Goal: Information Seeking & Learning: Learn about a topic

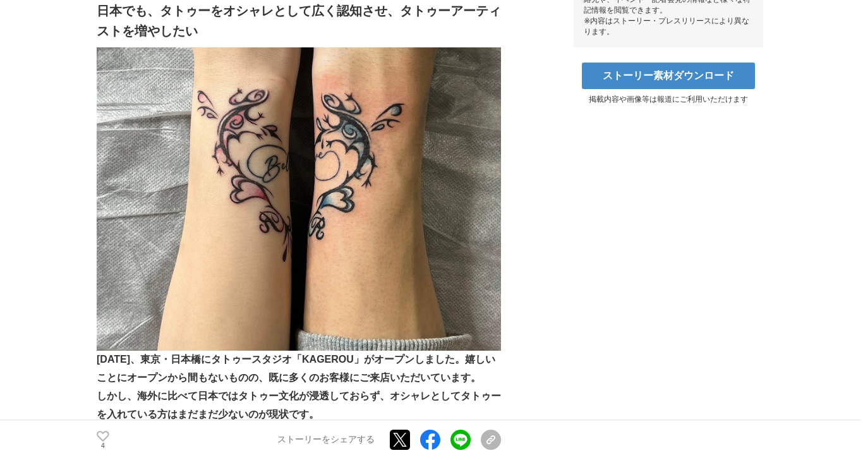
click at [285, 295] on img at bounding box center [299, 198] width 404 height 303
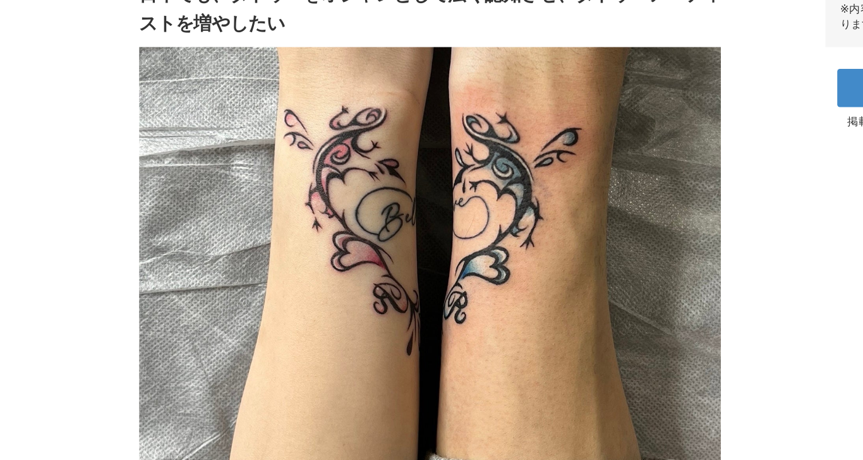
scroll to position [645, 0]
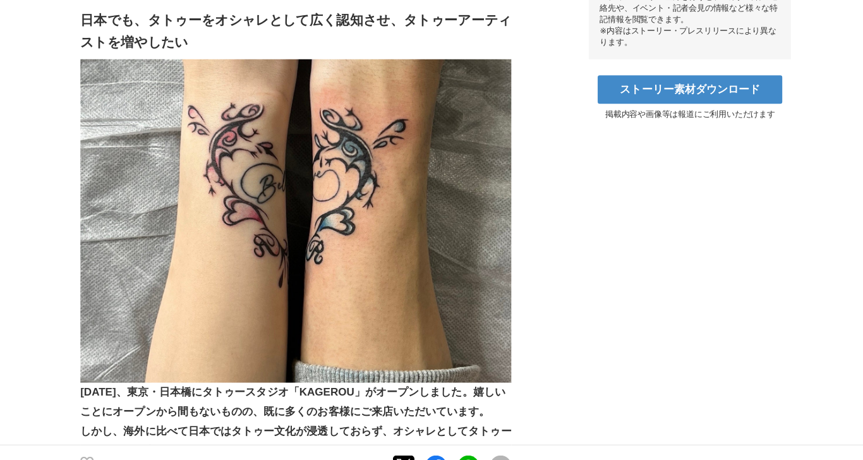
click at [427, 95] on img at bounding box center [299, 209] width 404 height 303
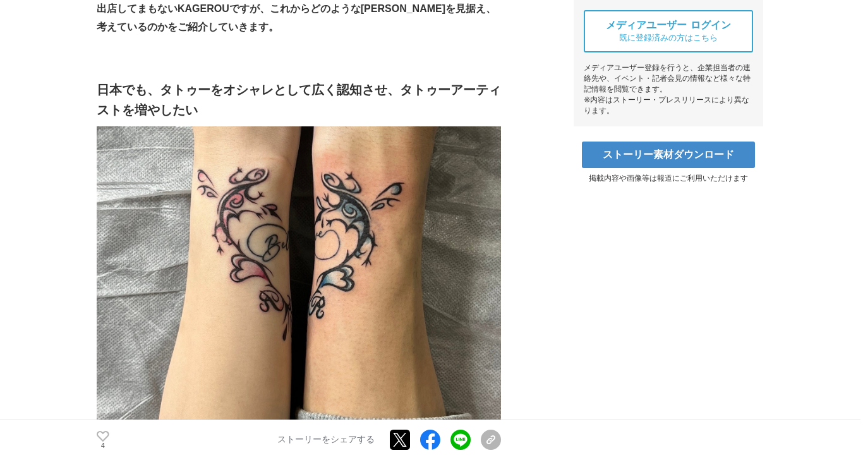
scroll to position [577, 0]
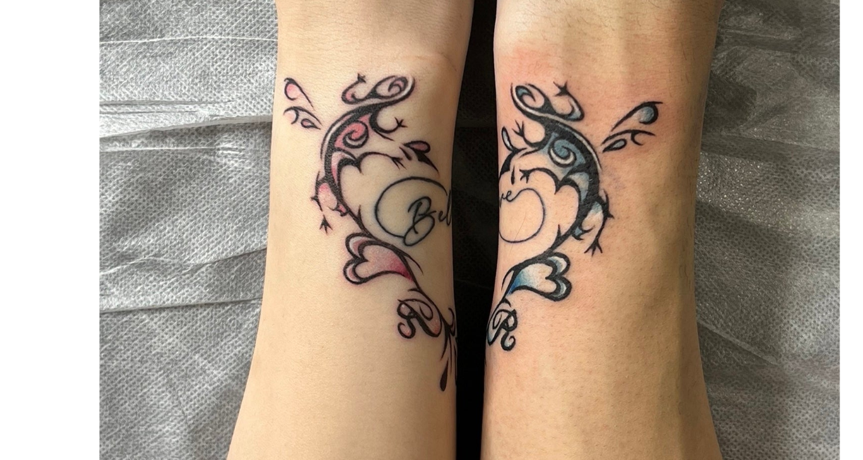
click at [324, 316] on img at bounding box center [299, 277] width 404 height 303
